Goal: Complete application form

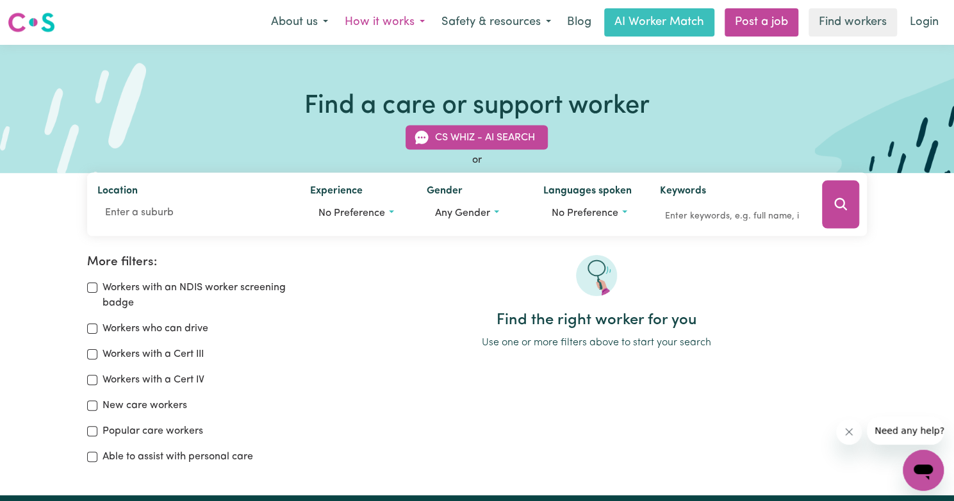
click at [408, 22] on button "How it works" at bounding box center [384, 22] width 97 height 27
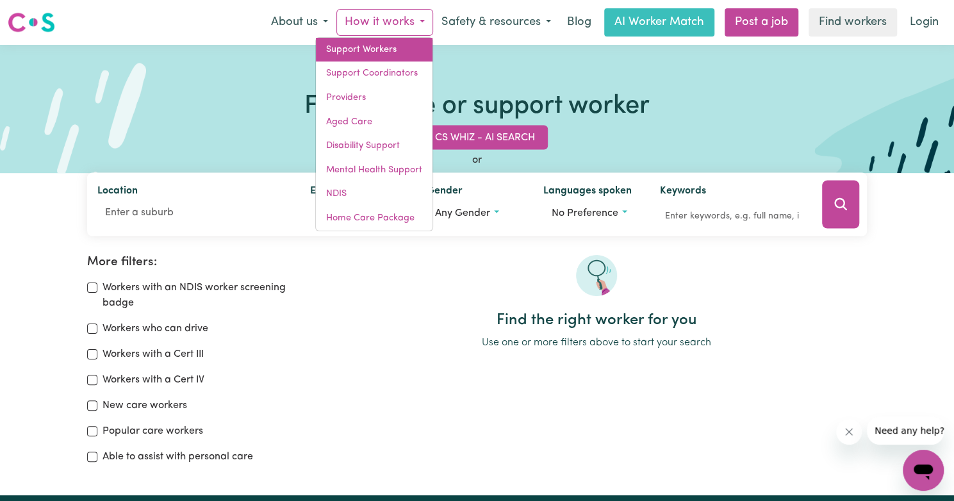
click at [373, 54] on link "Support Workers" at bounding box center [374, 50] width 117 height 24
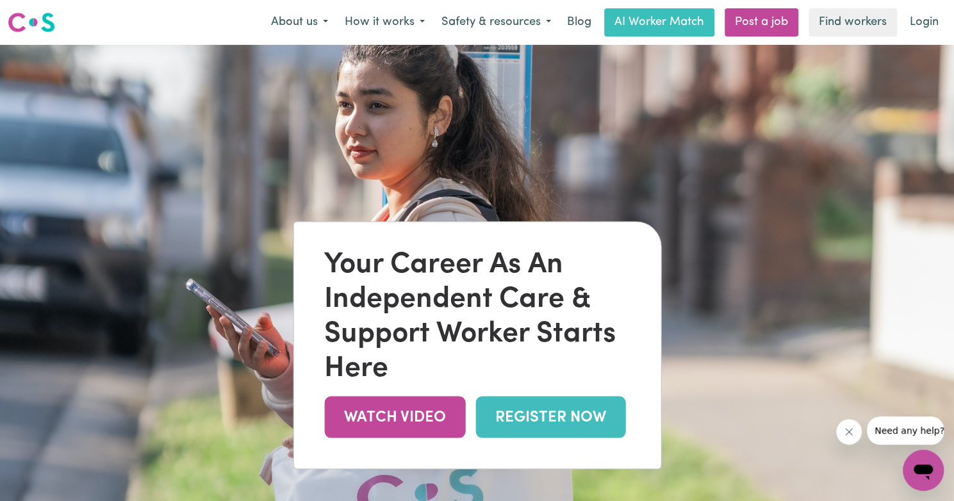
click at [539, 427] on link "REGISTER NOW" at bounding box center [550, 417] width 150 height 42
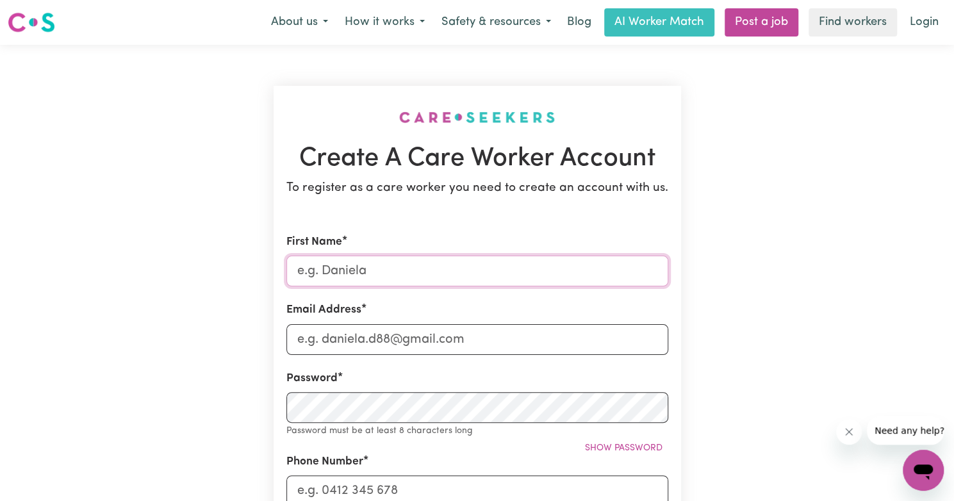
click at [343, 270] on input "First Name" at bounding box center [477, 271] width 382 height 31
type input "YASHIKA"
click at [375, 334] on input "Email Address" at bounding box center [477, 339] width 382 height 31
type input "yashikasrs@gmail.com"
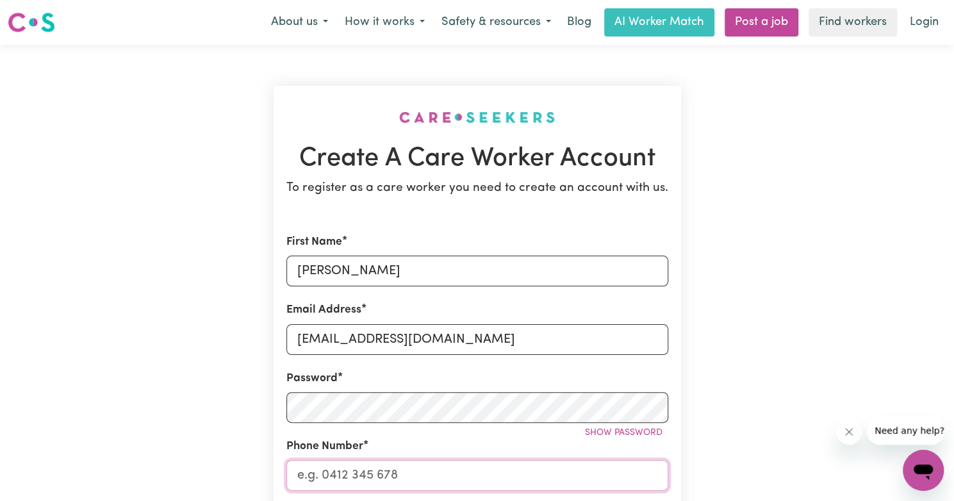
click at [354, 476] on input "Phone Number" at bounding box center [477, 475] width 382 height 31
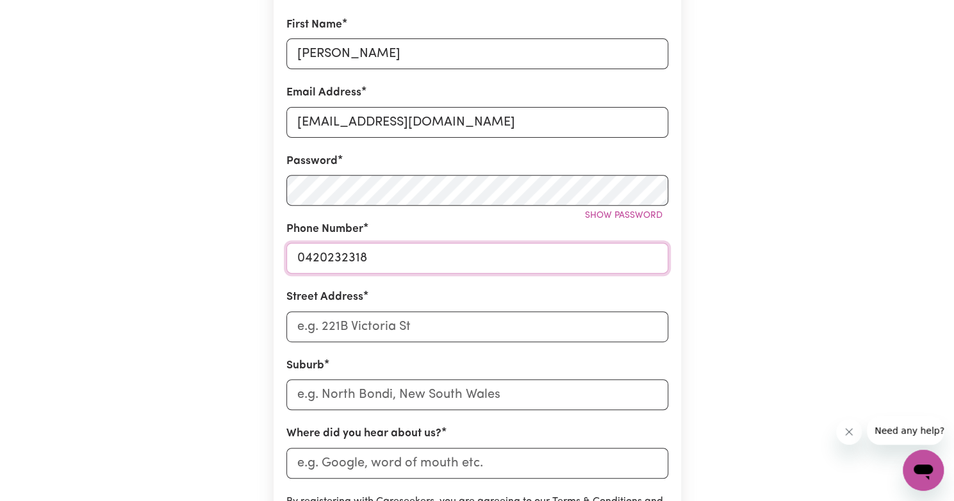
scroll to position [216, 0]
type input "0420232318"
click at [421, 329] on input "Street Address" at bounding box center [477, 327] width 382 height 31
type input "82 Pitsford Chase"
click at [374, 401] on input "text" at bounding box center [477, 395] width 382 height 31
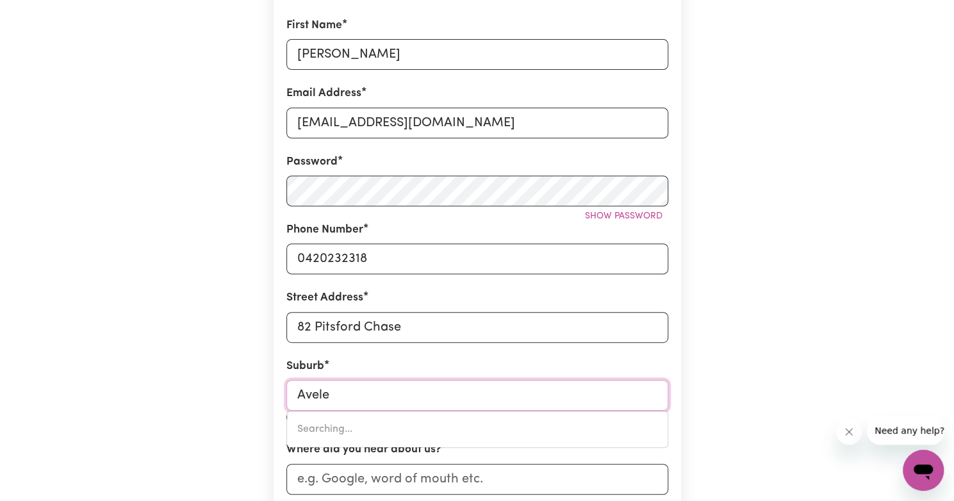
type input "Aveley"
type input "Aveley, Western Australia, 6069"
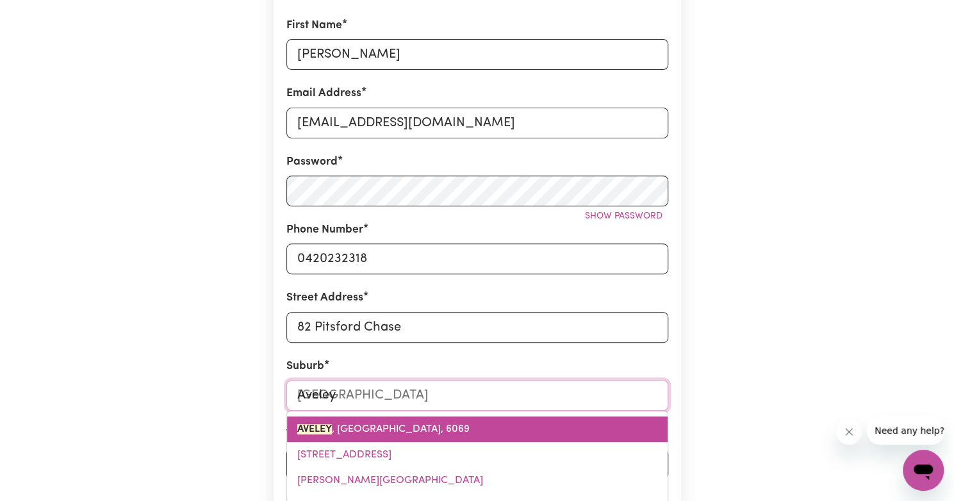
click at [380, 427] on span "AVELEY , Western Australia, 6069" at bounding box center [383, 429] width 172 height 10
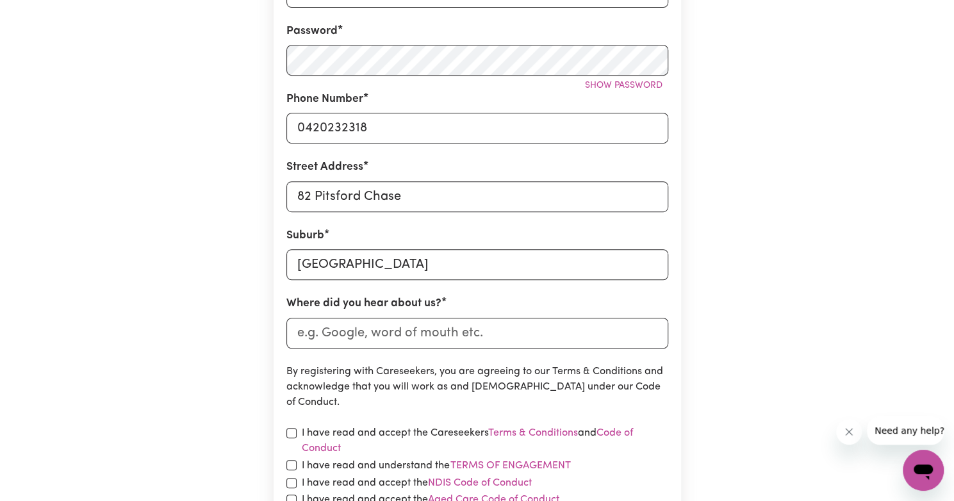
scroll to position [386, 0]
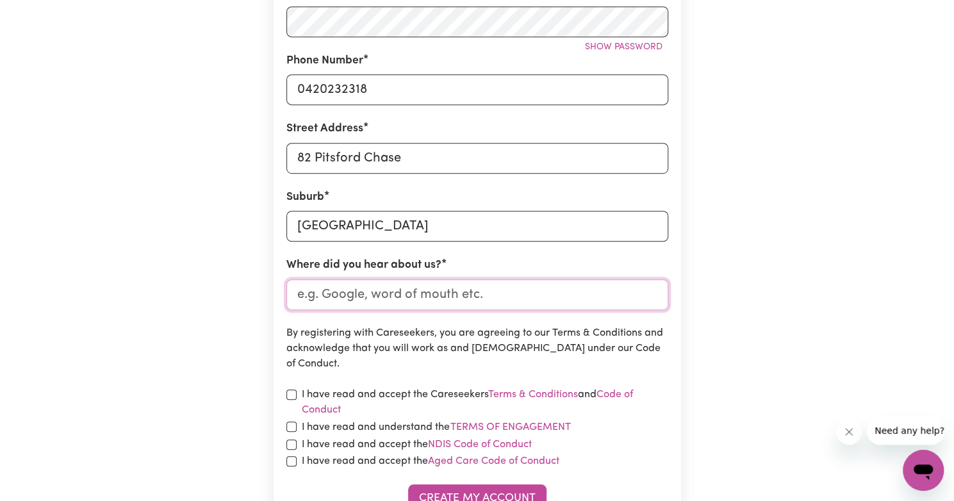
click at [441, 291] on input "Where did you hear about us?" at bounding box center [477, 294] width 382 height 31
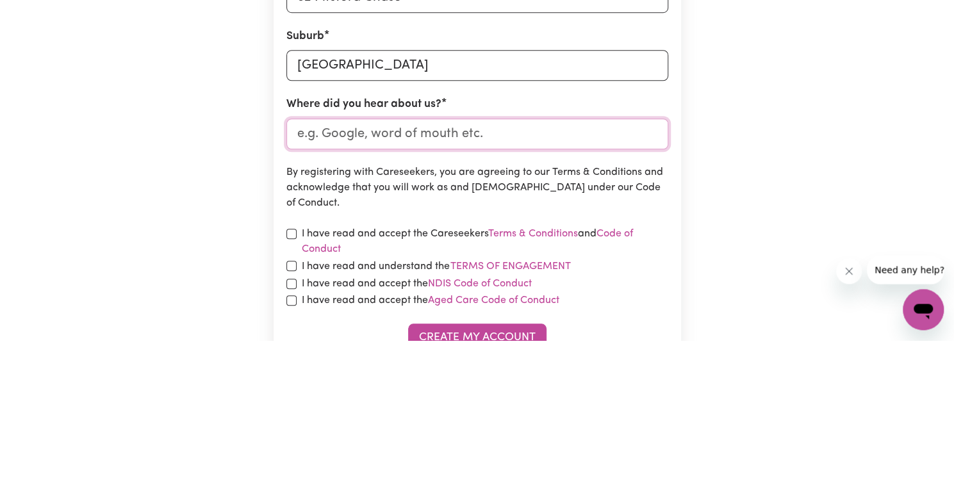
type input "f"
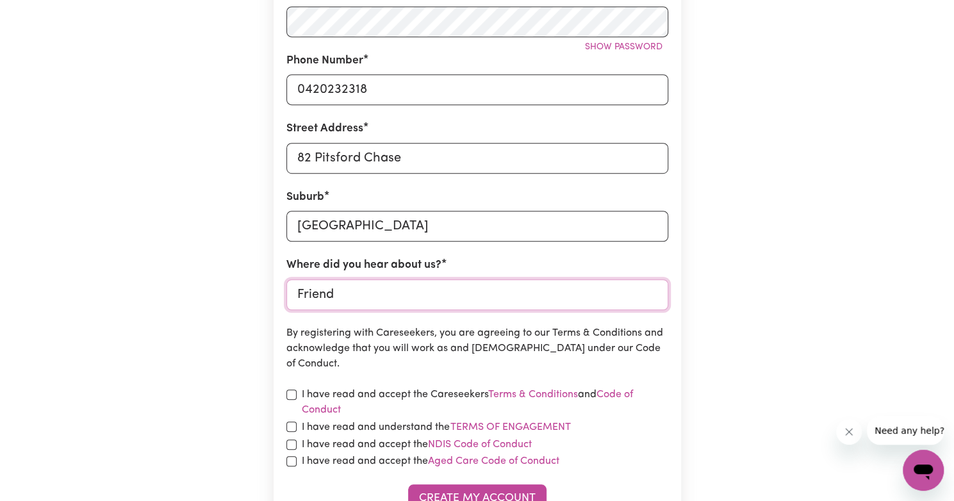
type input "Friend"
click at [290, 393] on input "checkbox" at bounding box center [291, 394] width 10 height 10
checkbox input "true"
click at [288, 430] on input "checkbox" at bounding box center [291, 426] width 10 height 10
checkbox input "true"
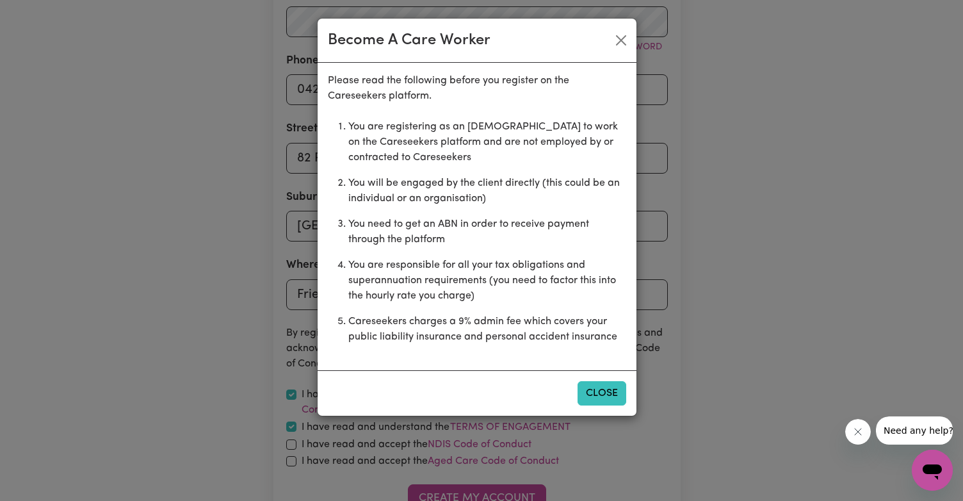
click at [610, 398] on button "Close" at bounding box center [602, 393] width 49 height 24
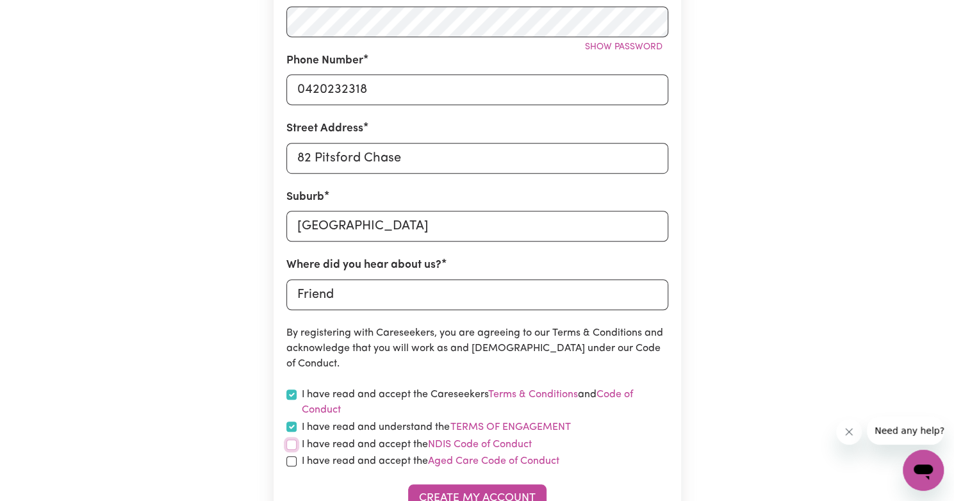
click at [290, 444] on input "checkbox" at bounding box center [291, 444] width 10 height 10
checkbox input "true"
click at [290, 462] on input "checkbox" at bounding box center [291, 461] width 10 height 10
checkbox input "true"
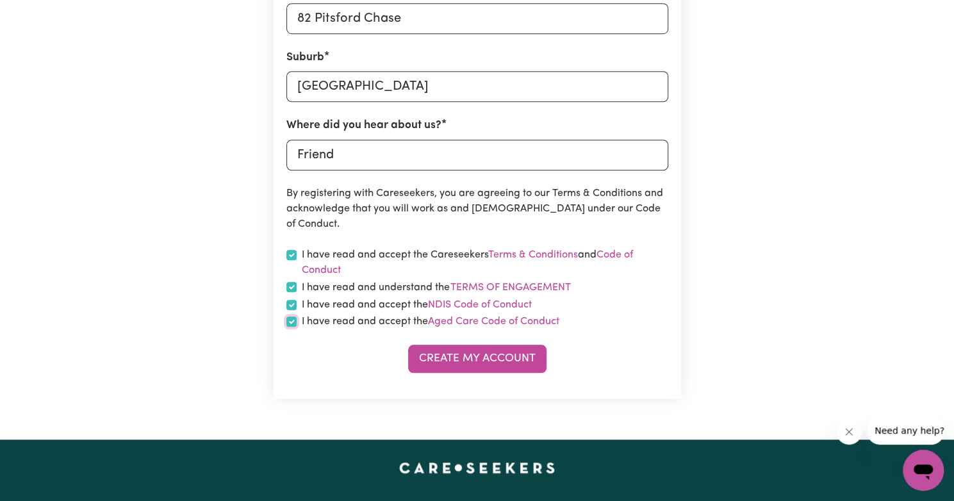
scroll to position [529, 0]
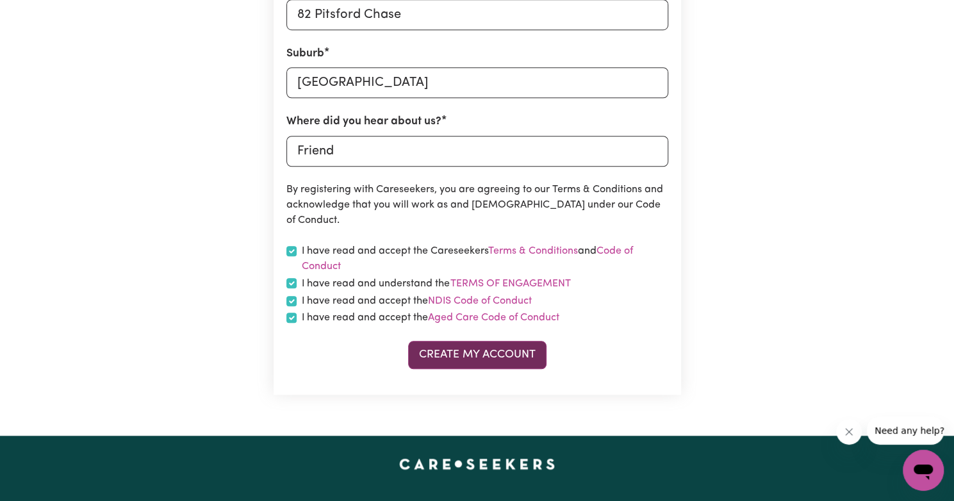
click at [468, 361] on button "Create My Account" at bounding box center [477, 355] width 138 height 28
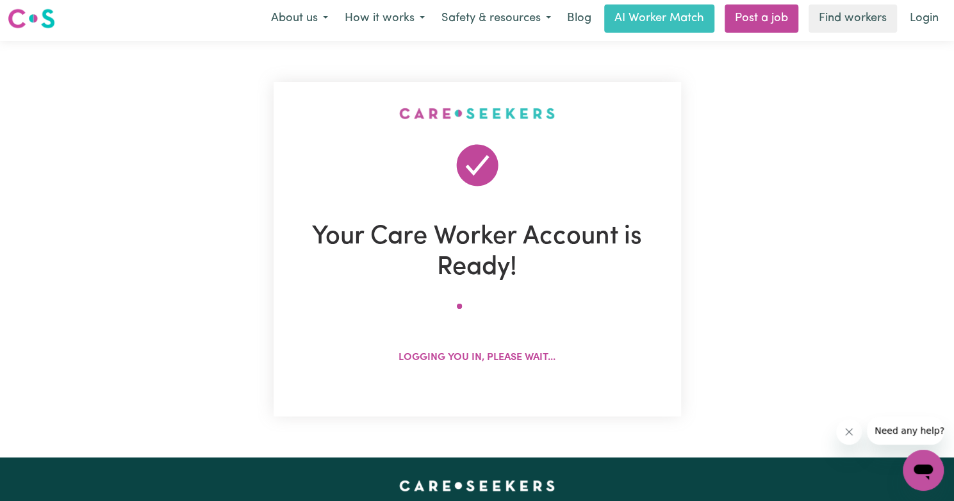
scroll to position [0, 0]
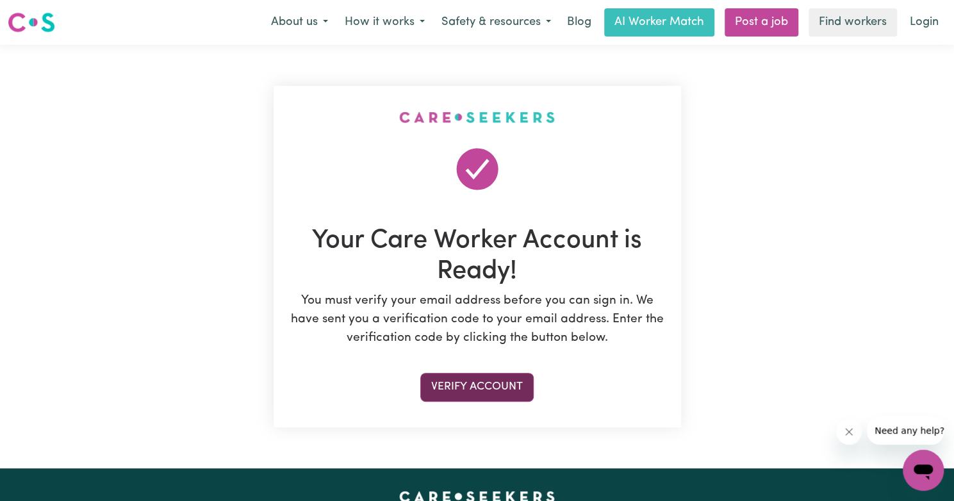
click at [505, 388] on button "Verify Account" at bounding box center [476, 387] width 113 height 28
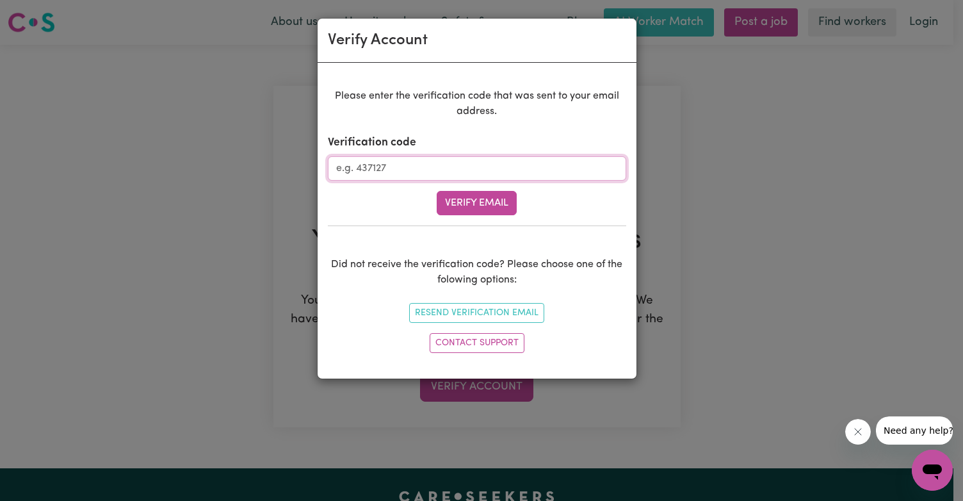
click at [444, 161] on input "Verification code" at bounding box center [477, 168] width 298 height 24
type input "683771"
click at [475, 199] on button "Verify Email" at bounding box center [477, 203] width 80 height 24
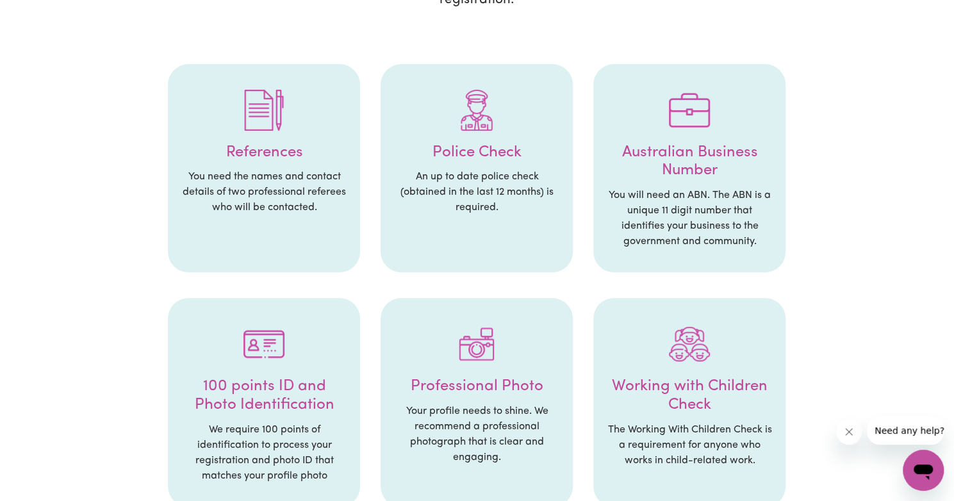
scroll to position [316, 0]
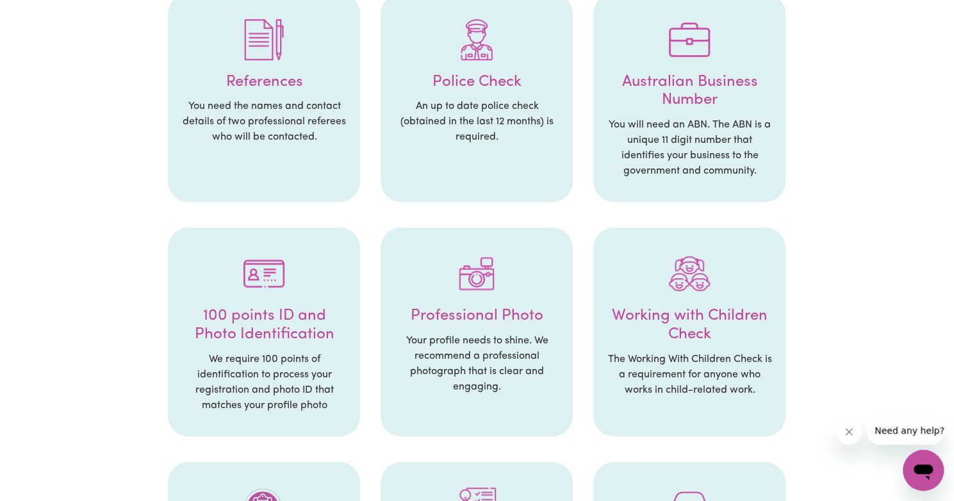
click at [701, 133] on p "You will need an ABN. The ABN is a unique 11 digit number that identifies your …" at bounding box center [689, 147] width 167 height 61
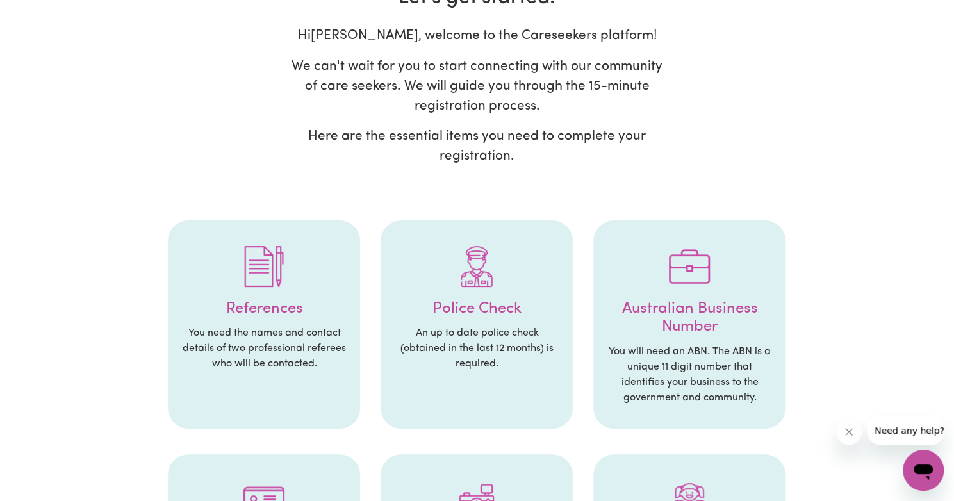
scroll to position [92, 0]
click at [660, 313] on h4 "Australian Business Number" at bounding box center [689, 316] width 167 height 37
